Goal: Task Accomplishment & Management: Manage account settings

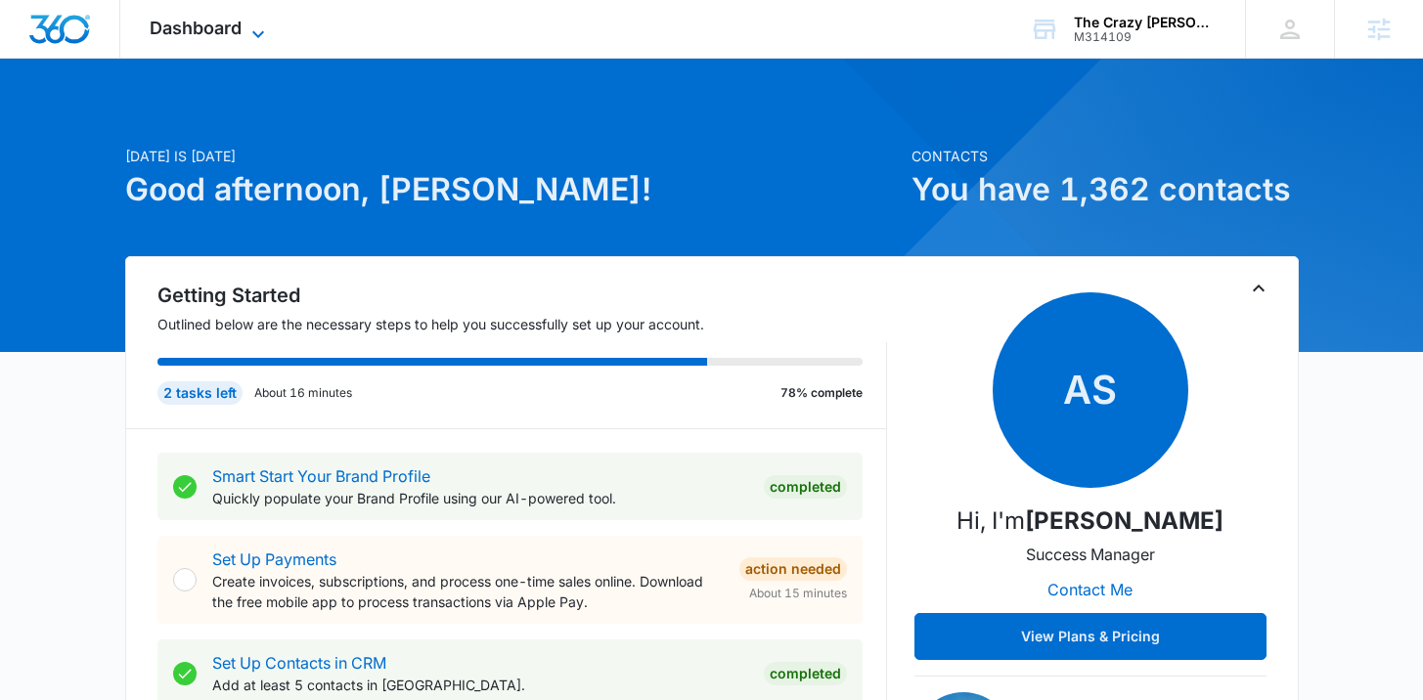
click at [216, 23] on span "Dashboard" at bounding box center [196, 28] width 92 height 21
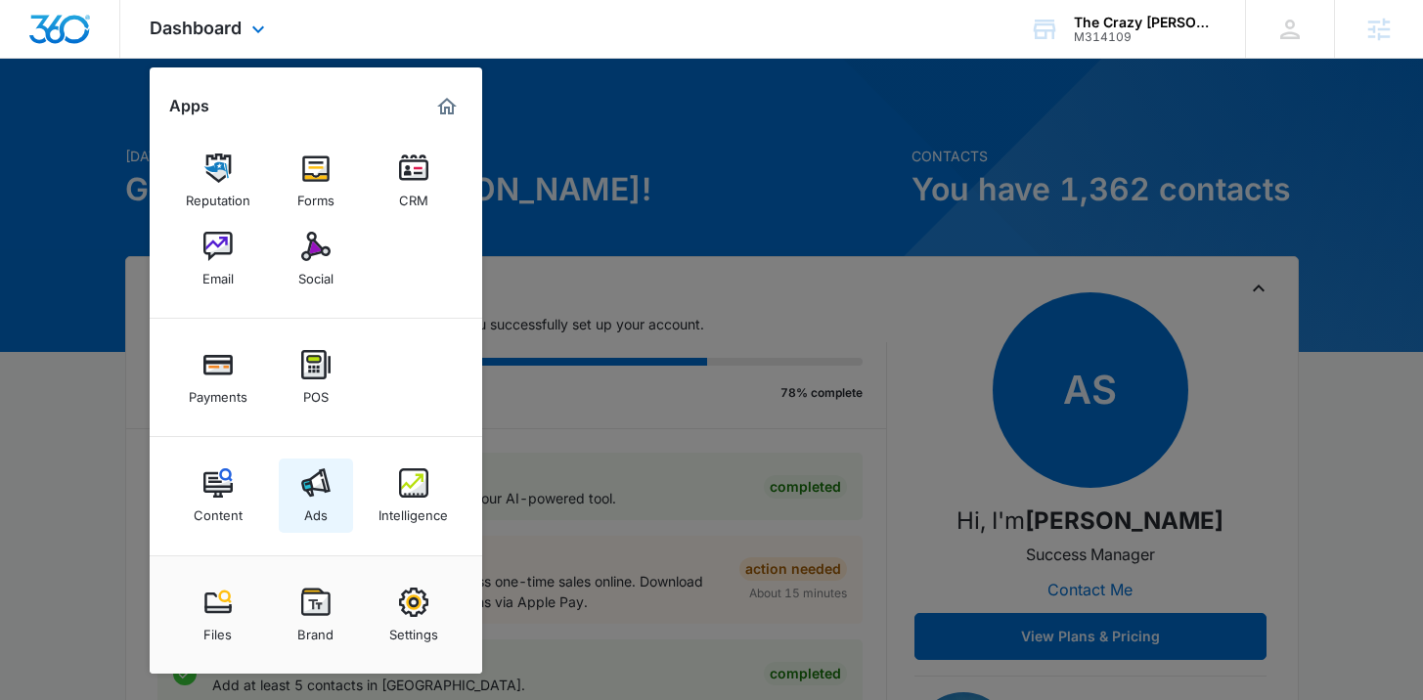
click at [308, 510] on div "Ads" at bounding box center [315, 510] width 23 height 25
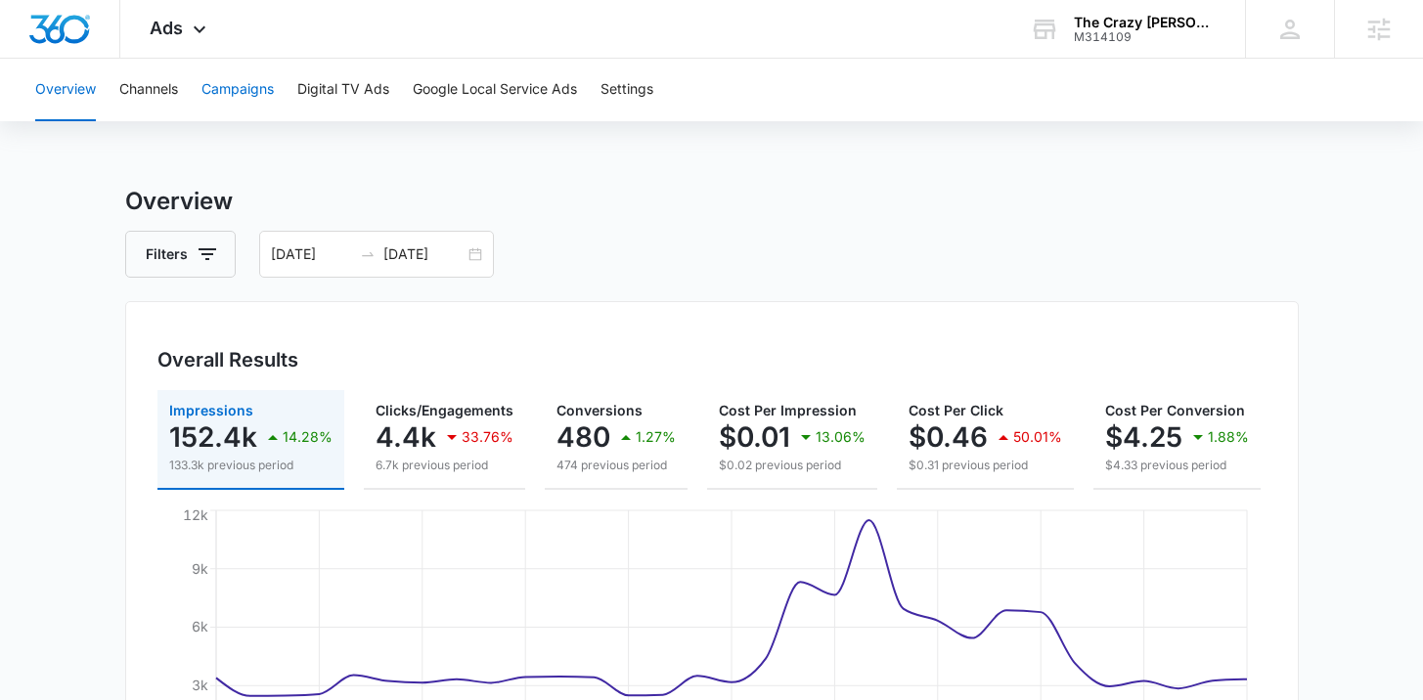
click at [232, 93] on button "Campaigns" at bounding box center [237, 90] width 72 height 63
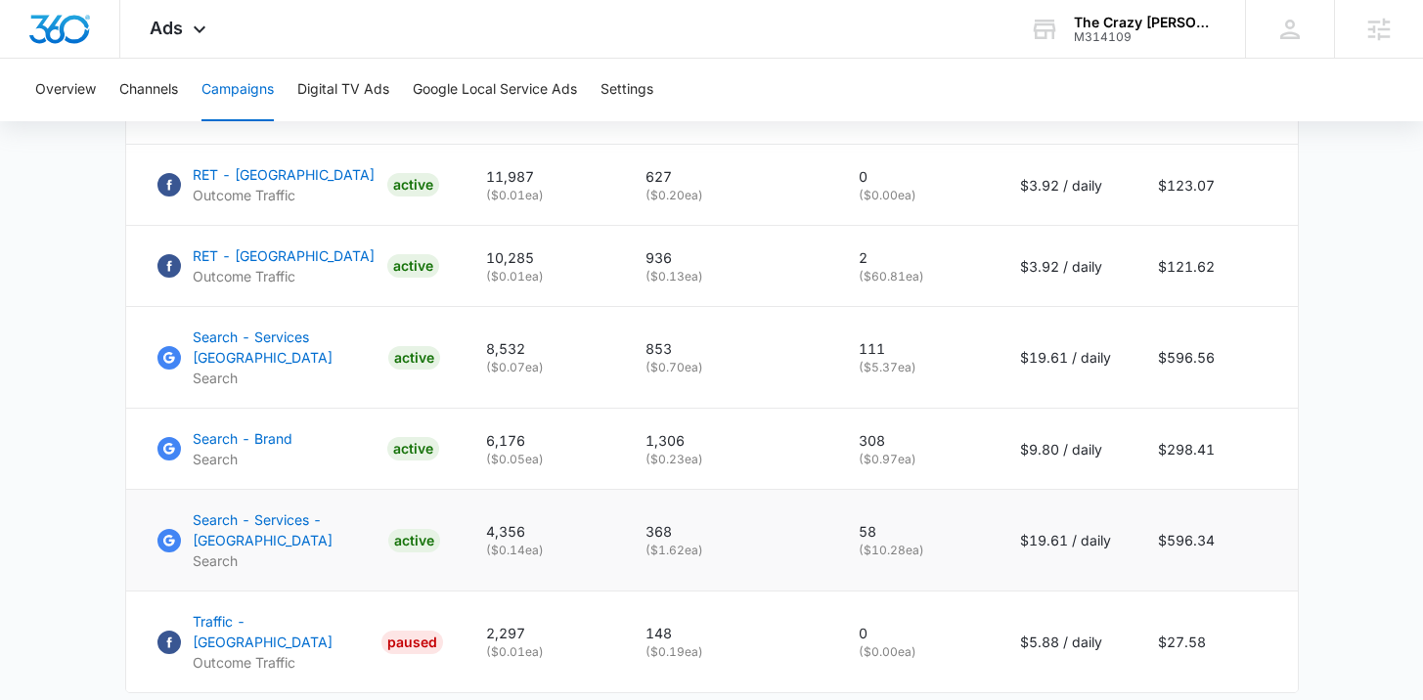
scroll to position [1208, 0]
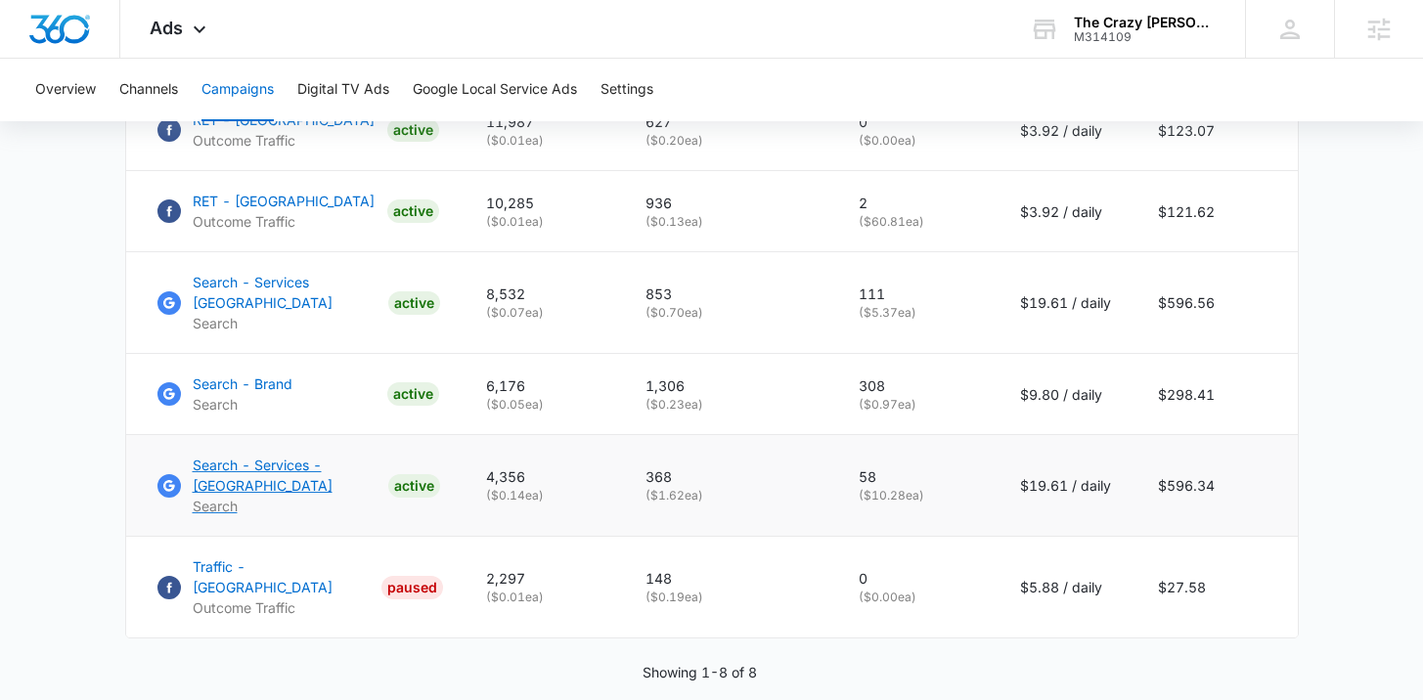
click at [339, 455] on p "Search - Services - [GEOGRAPHIC_DATA]" at bounding box center [287, 475] width 188 height 41
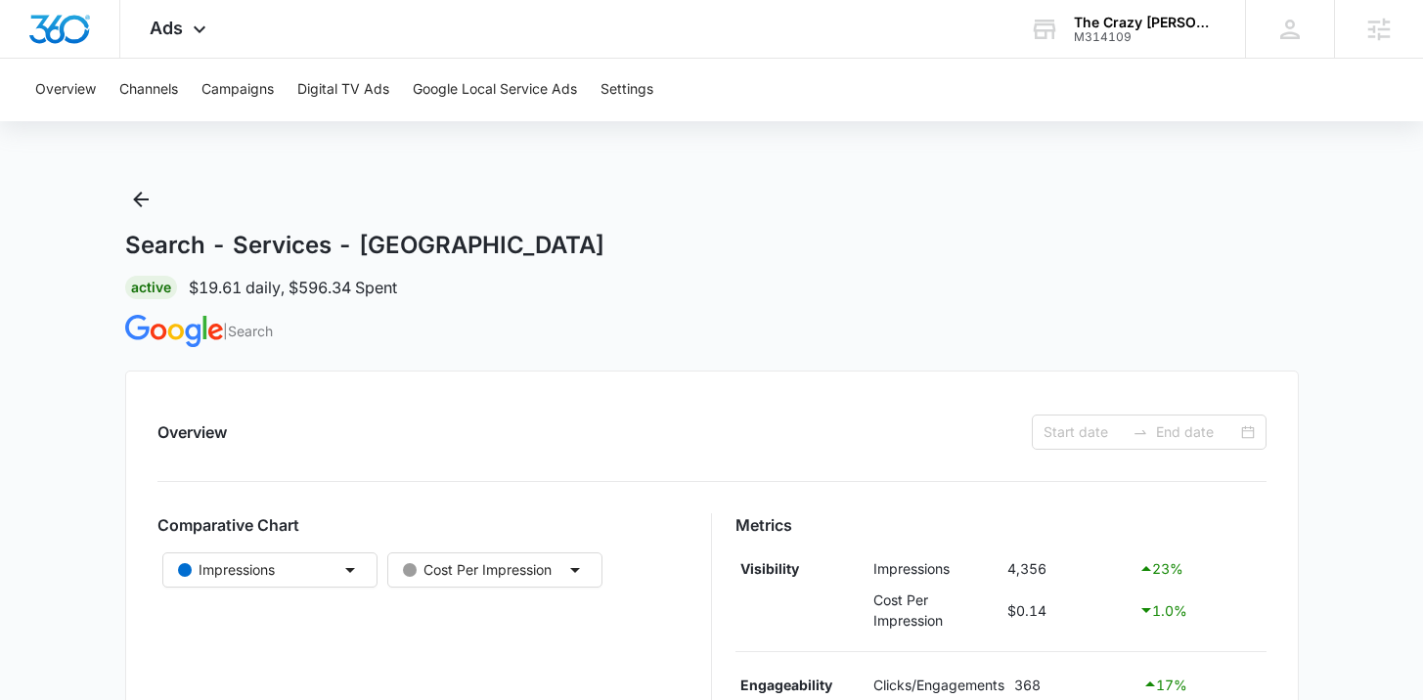
type input "[DATE]"
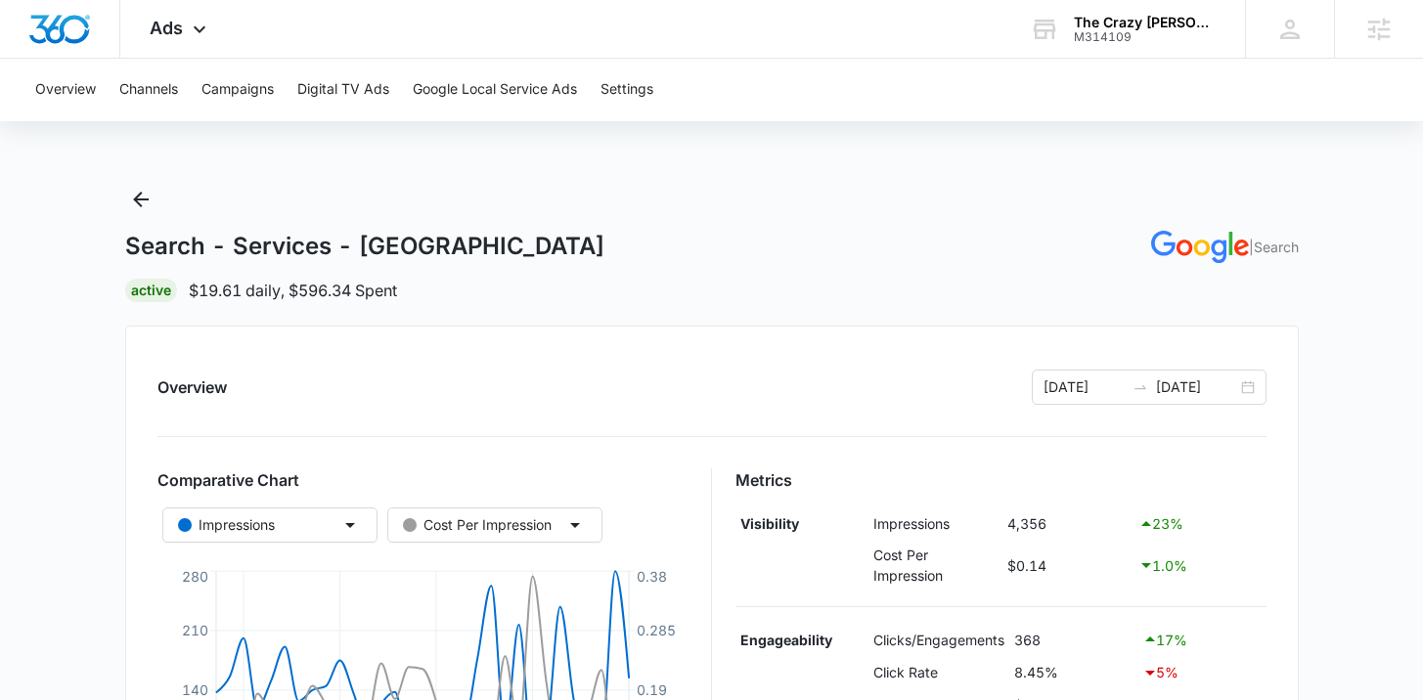
click at [600, 223] on div "Search - Services - [GEOGRAPHIC_DATA] | Search Active $19.61 daily , $596.34 Sp…" at bounding box center [712, 243] width 1174 height 118
click at [134, 197] on icon "Back" at bounding box center [140, 199] width 23 height 23
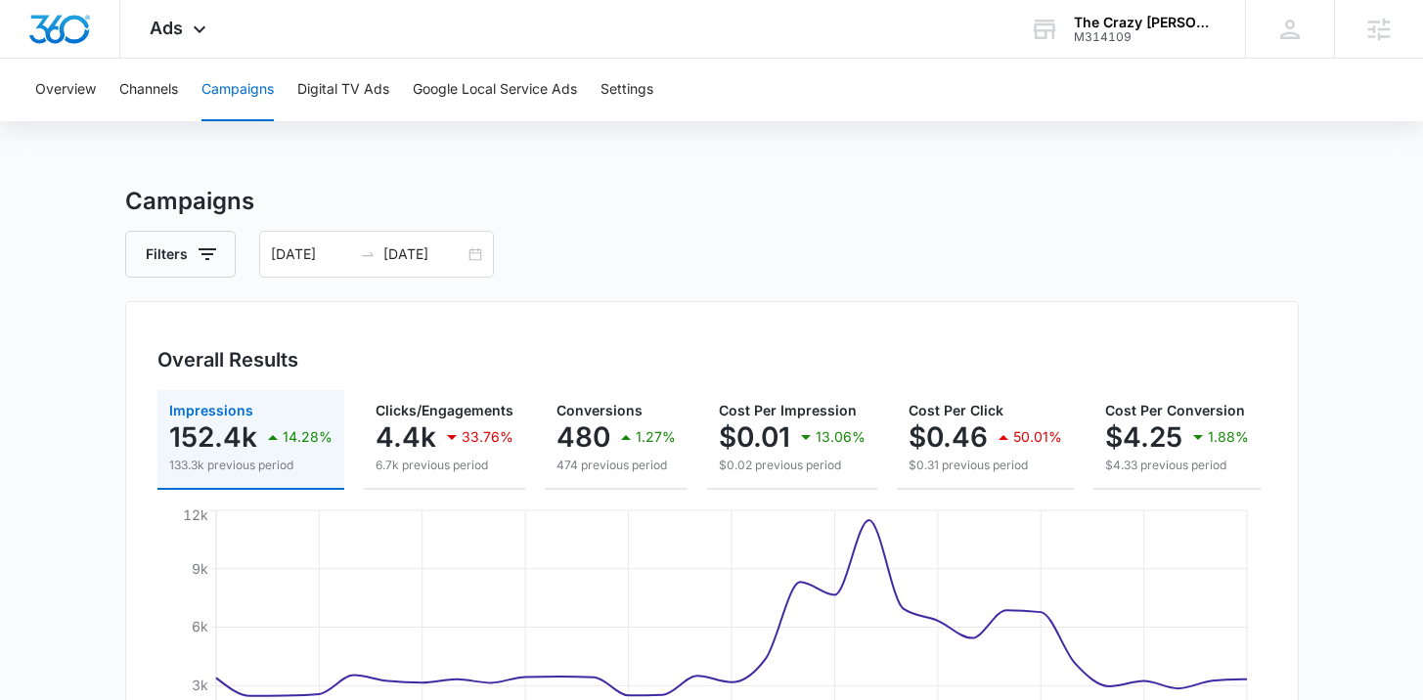
click at [705, 268] on div "Filters 08/01/2025 08/31/2025" at bounding box center [712, 254] width 1174 height 47
click at [473, 258] on div "08/01/2025 08/31/2025" at bounding box center [376, 254] width 235 height 47
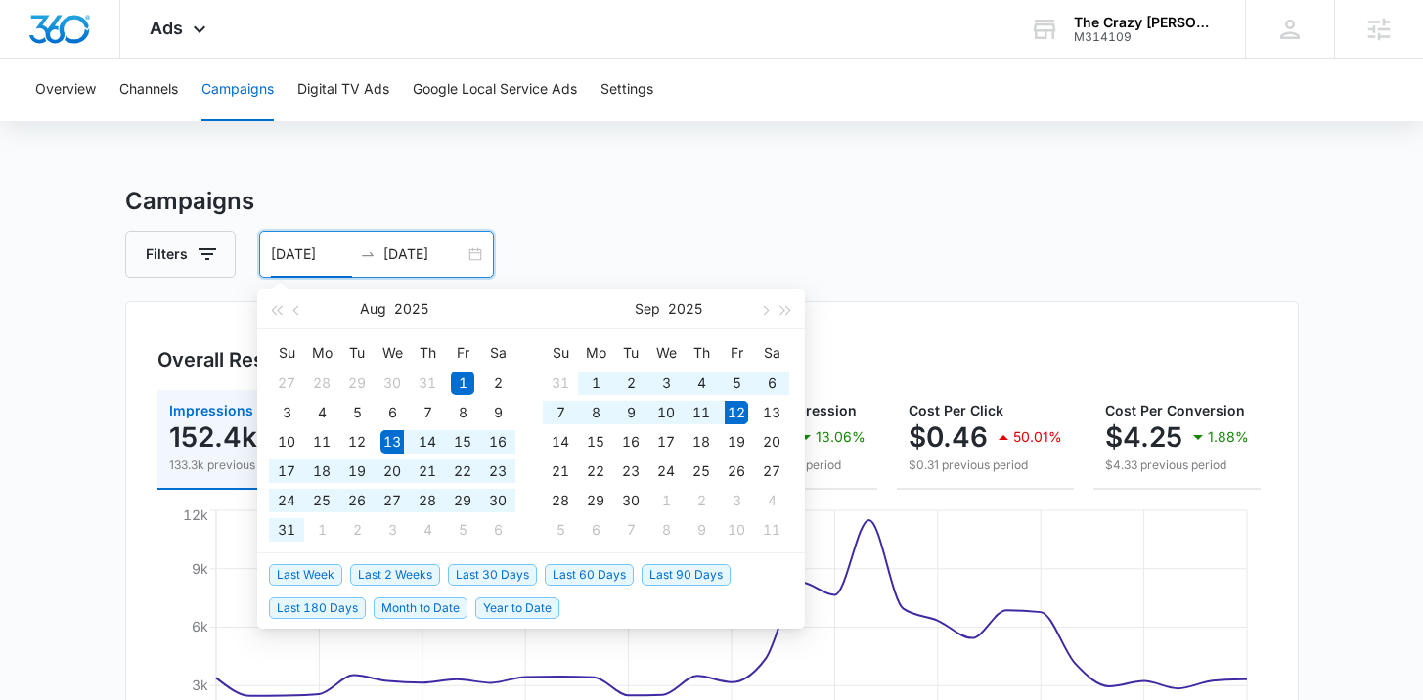
click at [501, 573] on span "Last 30 Days" at bounding box center [492, 575] width 89 height 22
type input "08/13/2025"
type input "09/12/2025"
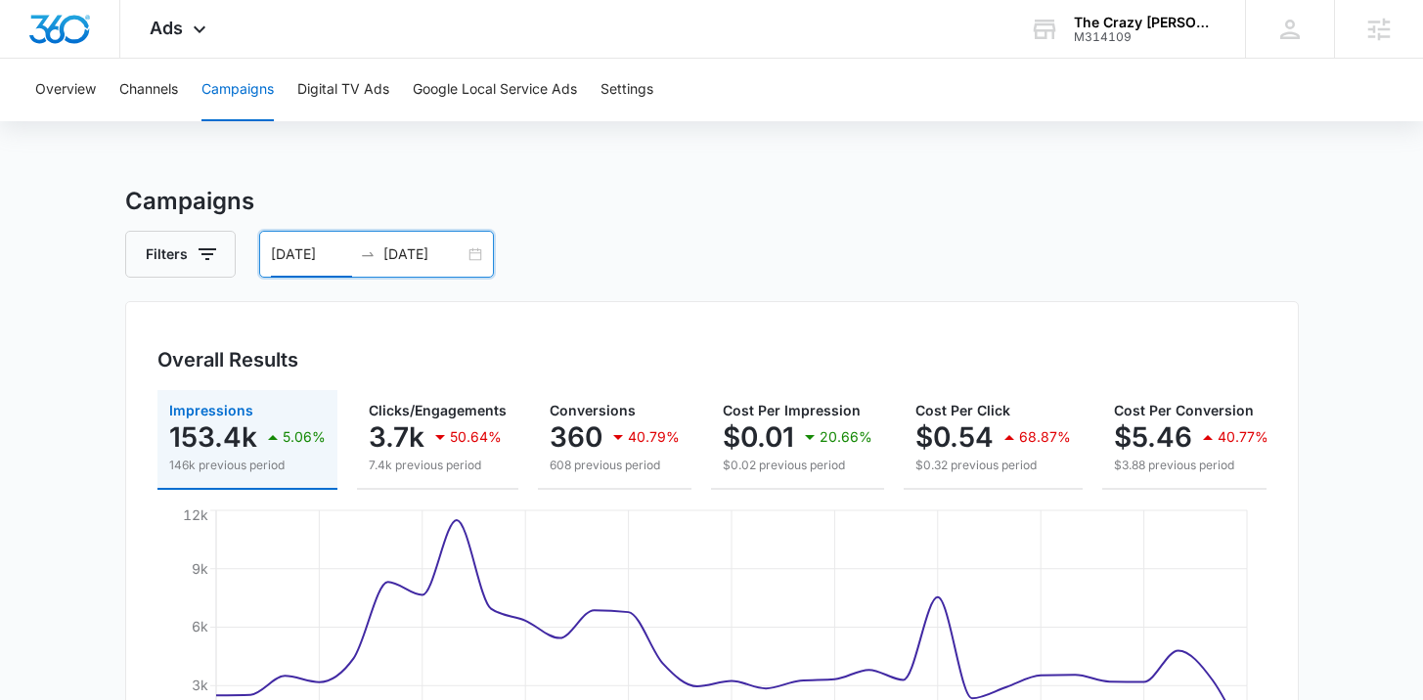
click at [473, 251] on div "08/13/2025 09/12/2025" at bounding box center [376, 254] width 235 height 47
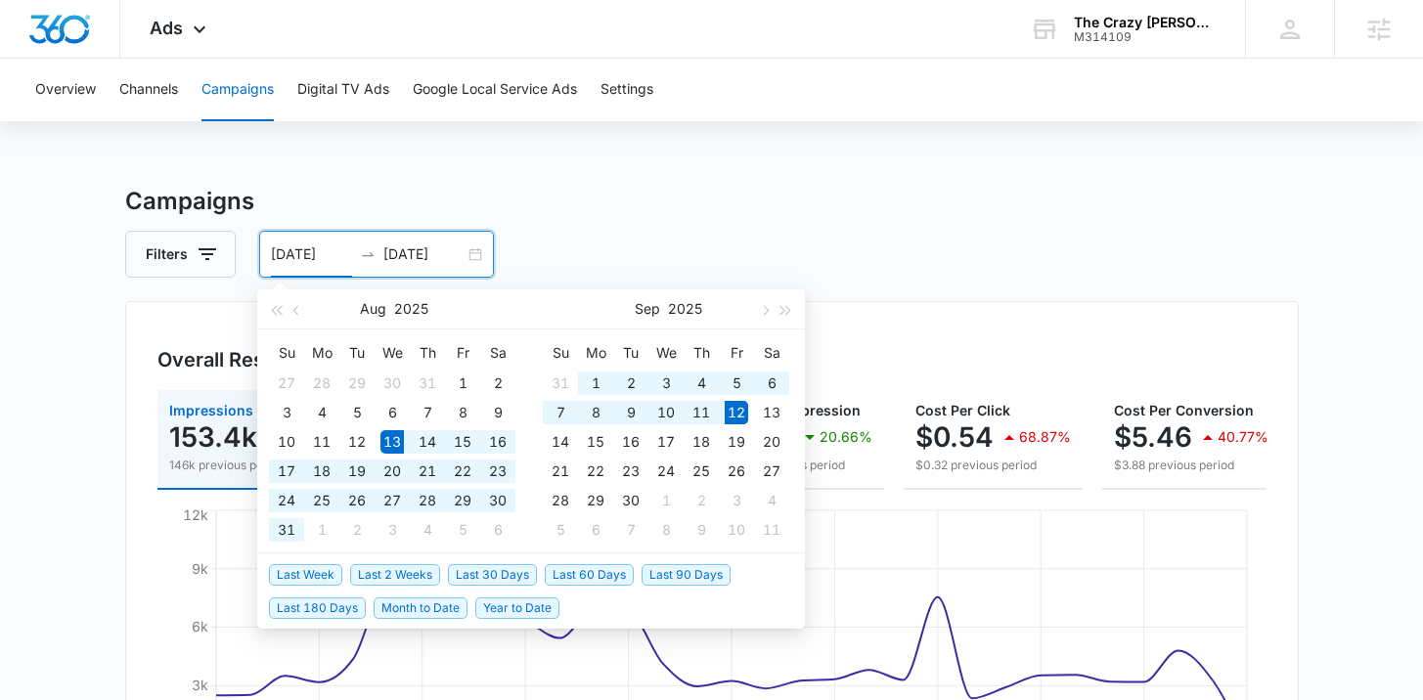
click at [688, 231] on div "Filters 08/13/2025 09/12/2025" at bounding box center [712, 254] width 1174 height 47
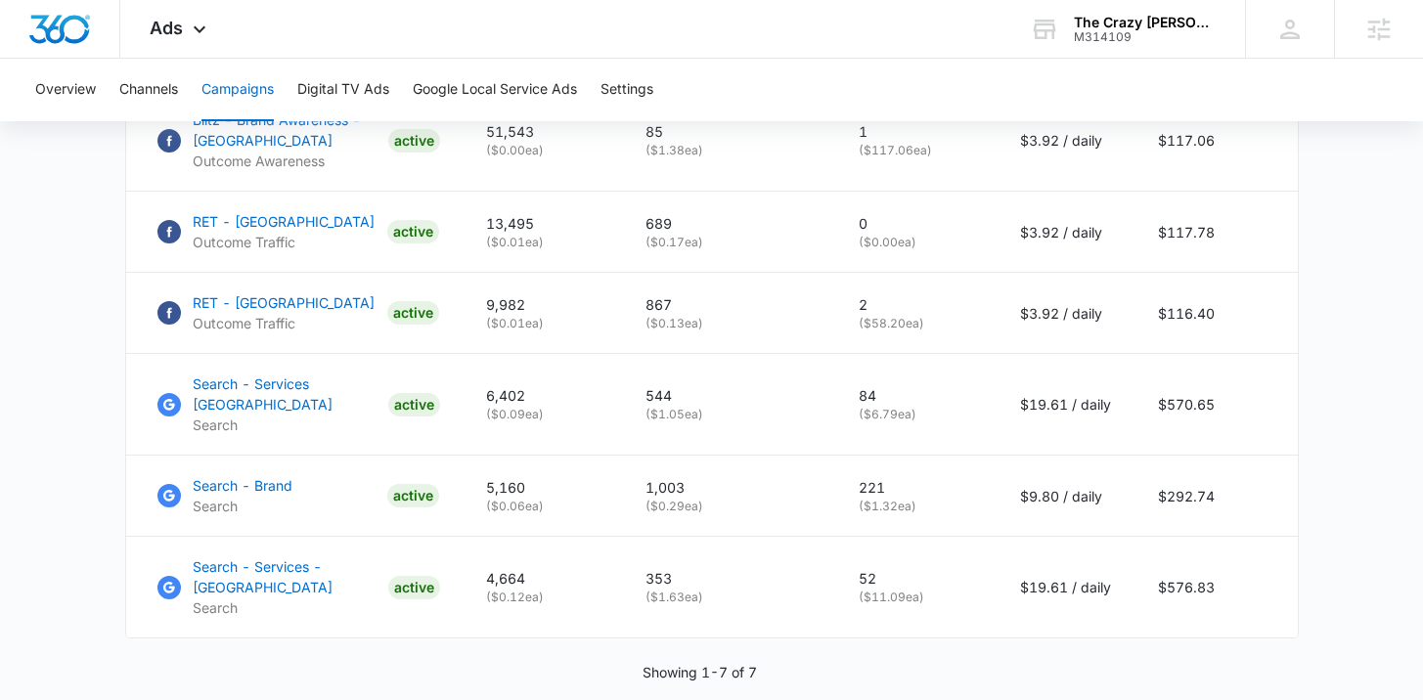
scroll to position [1142, 0]
